Goal: Task Accomplishment & Management: Manage account settings

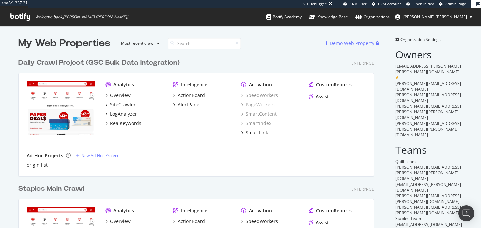
click at [416, 38] on span "Organization Settings" at bounding box center [420, 40] width 40 height 6
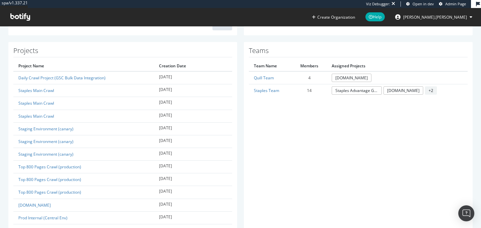
scroll to position [168, 0]
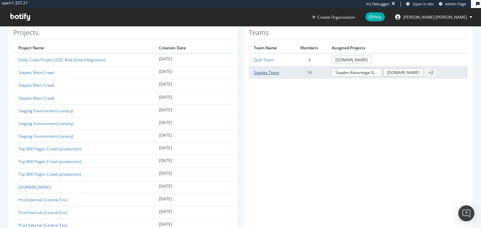
click at [271, 75] on link "Staples Team" at bounding box center [266, 73] width 25 height 6
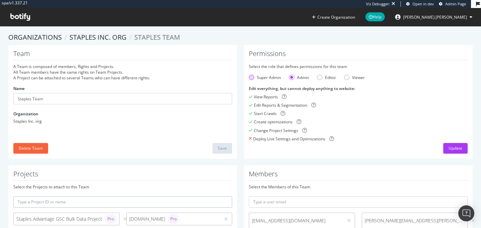
click at [252, 77] on div "Super Admin" at bounding box center [251, 77] width 5 height 5
click at [290, 77] on div "Admin" at bounding box center [291, 77] width 5 height 5
click at [319, 78] on div "Editor" at bounding box center [319, 77] width 5 height 5
click at [290, 77] on div "Admin" at bounding box center [291, 77] width 5 height 5
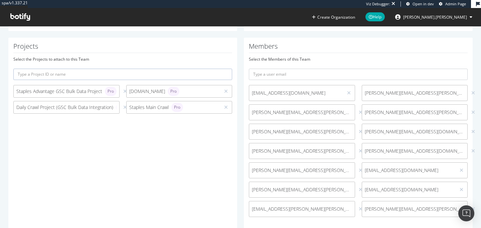
scroll to position [146, 0]
